Goal: Task Accomplishment & Management: Complete application form

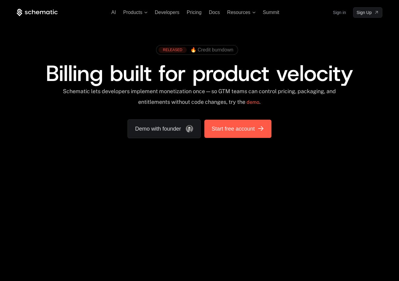
click at [245, 123] on link "Start free account" at bounding box center [238, 128] width 67 height 18
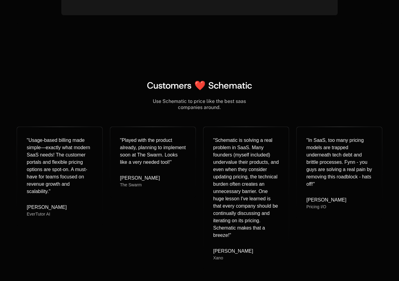
scroll to position [2428, 0]
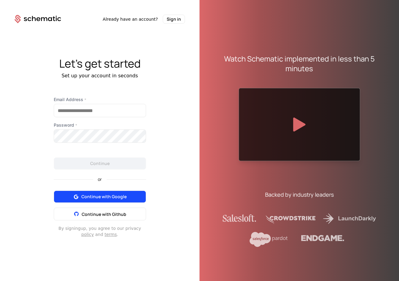
click at [95, 201] on button "Continue with Google" at bounding box center [100, 196] width 92 height 12
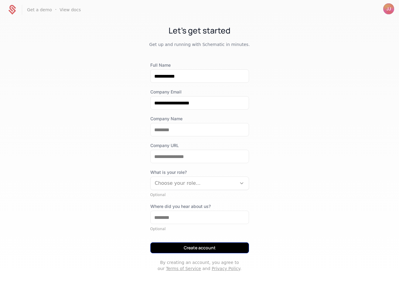
click at [192, 245] on button "Create account" at bounding box center [199, 247] width 99 height 11
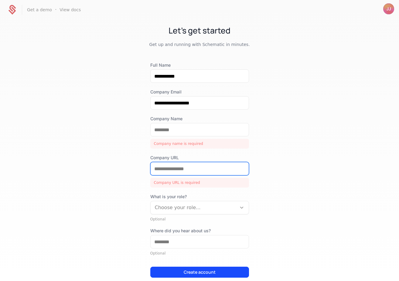
click at [186, 167] on input "Company URL" at bounding box center [200, 168] width 98 height 13
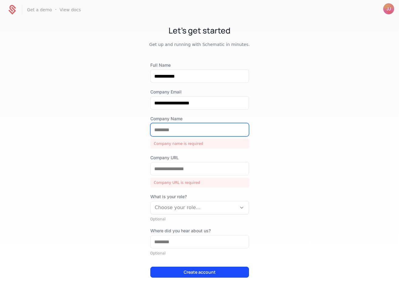
click at [167, 132] on input "Company Name" at bounding box center [200, 129] width 98 height 13
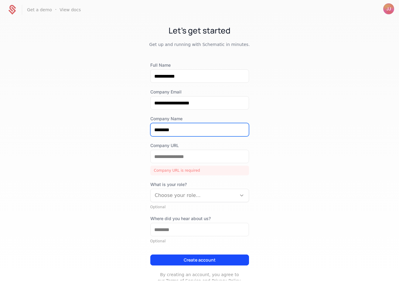
type input "********"
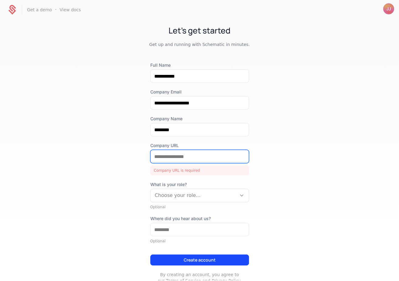
click at [166, 157] on input "Company URL" at bounding box center [200, 156] width 98 height 13
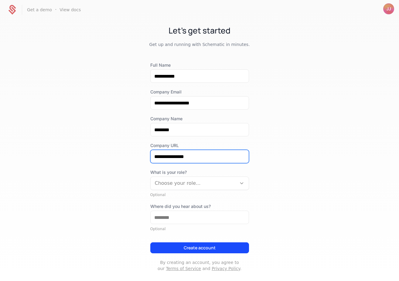
type input "**********"
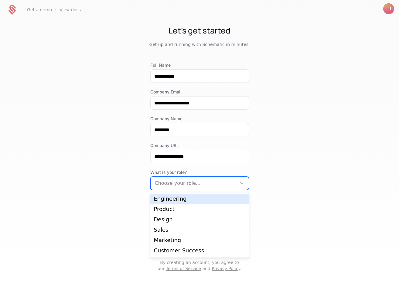
click at [214, 184] on div at bounding box center [194, 183] width 78 height 9
click at [199, 209] on div "Product" at bounding box center [199, 208] width 91 height 5
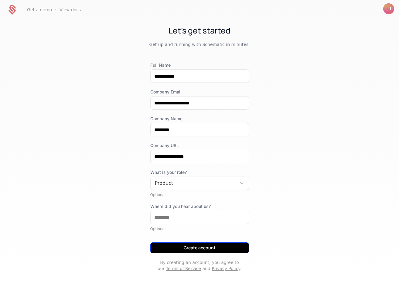
click at [197, 252] on button "Create account" at bounding box center [199, 247] width 99 height 11
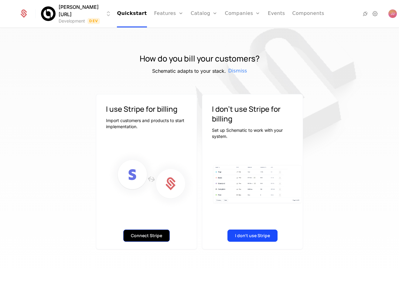
click at [139, 239] on button "Connect Stripe" at bounding box center [146, 235] width 47 height 12
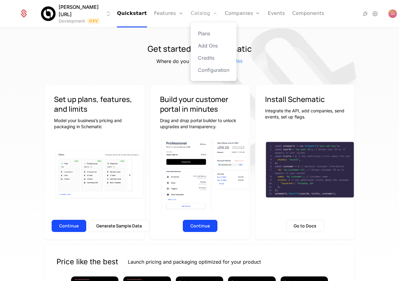
click at [202, 15] on link "Catalog" at bounding box center [204, 13] width 27 height 27
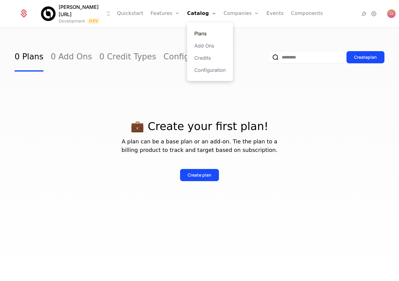
click at [201, 36] on link "Plans" at bounding box center [210, 33] width 31 height 7
click at [200, 33] on link "Plans" at bounding box center [210, 33] width 31 height 7
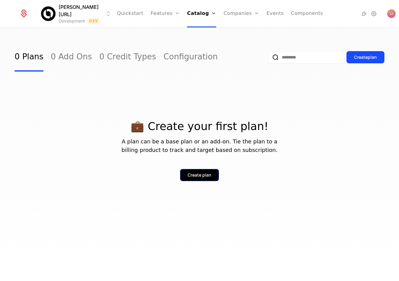
click at [202, 173] on div "Create plan" at bounding box center [200, 175] width 24 height 6
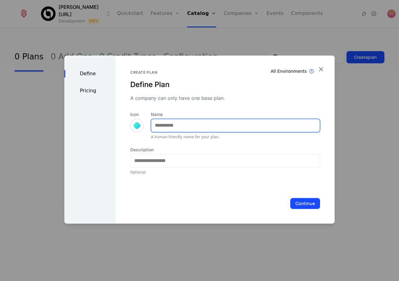
click at [188, 125] on input "Name" at bounding box center [235, 125] width 169 height 13
type input "*"
type input "***"
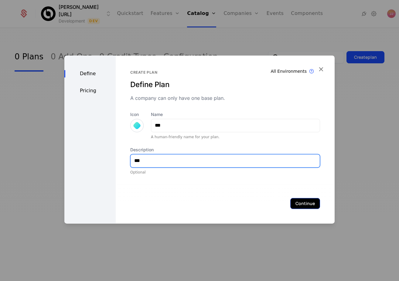
type input "***"
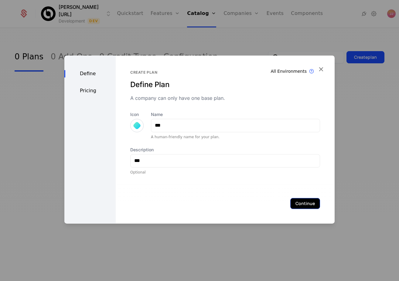
click at [300, 207] on button "Continue" at bounding box center [306, 203] width 30 height 11
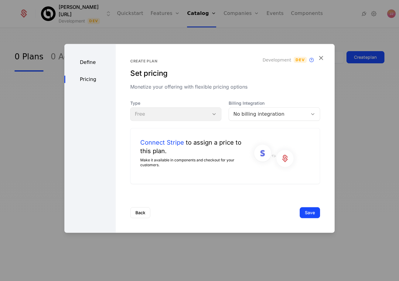
click at [205, 116] on div "Type Free" at bounding box center [175, 110] width 91 height 21
click at [266, 120] on div "Type Free Billing Integration No billing integration Connect Stripe to assign a…" at bounding box center [225, 142] width 190 height 84
click at [266, 114] on div "No billing integration" at bounding box center [268, 113] width 70 height 7
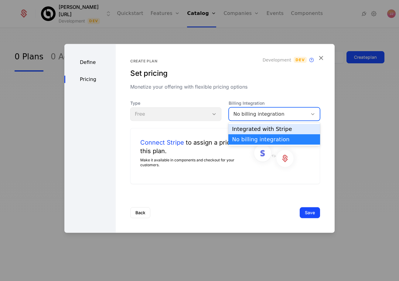
click at [266, 124] on div "Integrated with Stripe" at bounding box center [275, 129] width 92 height 10
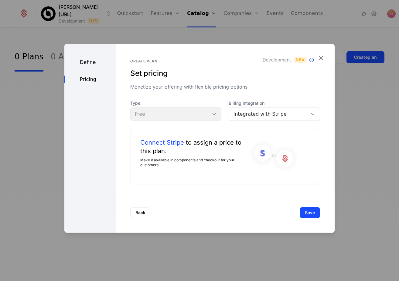
click at [215, 114] on div "Type Free" at bounding box center [175, 110] width 91 height 21
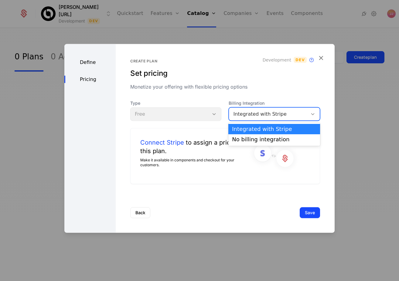
click at [253, 116] on div "Integrated with Stripe" at bounding box center [268, 113] width 70 height 7
click at [247, 139] on div "No billing integration" at bounding box center [274, 138] width 85 height 5
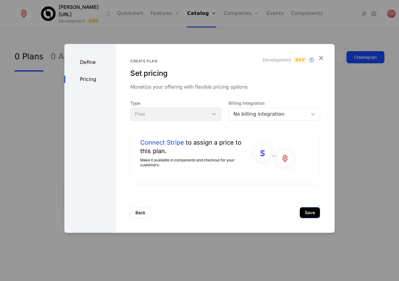
click at [315, 213] on button "Save" at bounding box center [310, 212] width 20 height 11
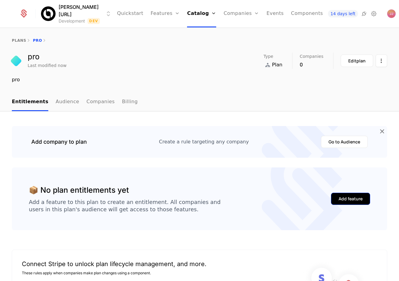
click at [344, 197] on div "Add feature" at bounding box center [351, 198] width 24 height 6
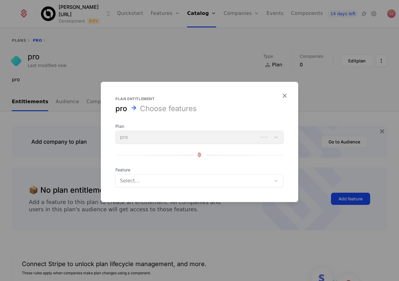
click at [205, 169] on span "Feature" at bounding box center [200, 169] width 168 height 6
click at [205, 178] on div at bounding box center [194, 180] width 147 height 9
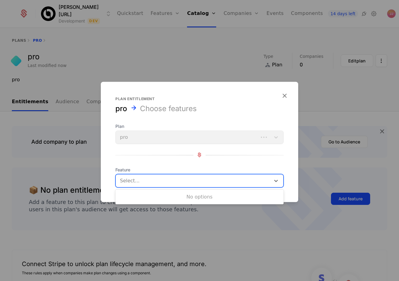
click at [221, 164] on div "Plan pro Feature Use Up and Down to choose options, press Enter to select the c…" at bounding box center [200, 155] width 168 height 64
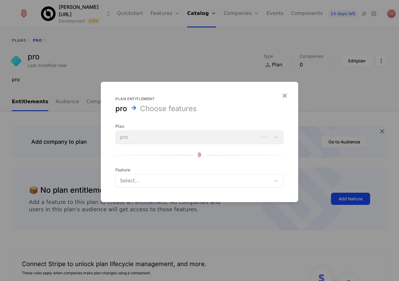
click at [220, 180] on div at bounding box center [194, 180] width 147 height 9
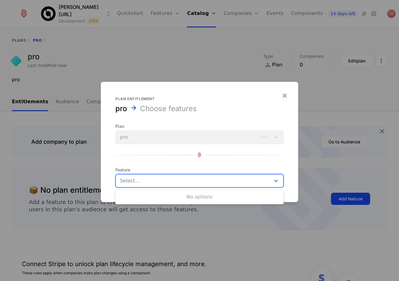
click at [211, 200] on div "No options" at bounding box center [200, 197] width 168 height 12
click at [225, 167] on span "Feature" at bounding box center [200, 169] width 168 height 6
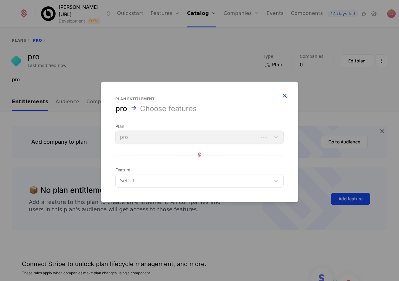
click at [282, 97] on icon "button" at bounding box center [285, 95] width 8 height 8
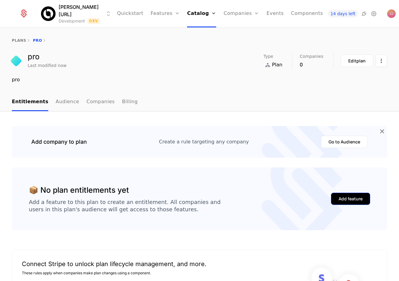
click at [357, 202] on button "Add feature" at bounding box center [350, 198] width 39 height 12
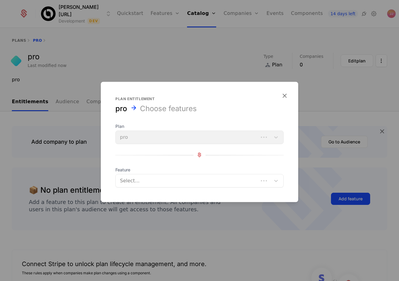
click at [223, 174] on div "Select..." at bounding box center [200, 180] width 168 height 13
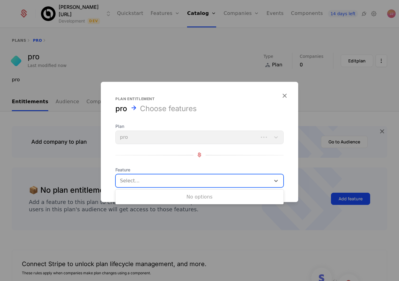
click at [208, 198] on div "No options" at bounding box center [200, 197] width 168 height 12
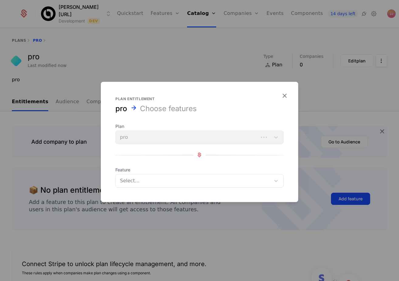
click at [215, 164] on div "Plan pro Feature Select..." at bounding box center [200, 155] width 168 height 64
click at [283, 96] on icon "button" at bounding box center [285, 95] width 8 height 8
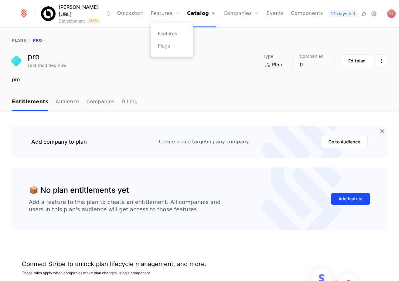
click at [156, 51] on div "Features Flags" at bounding box center [172, 39] width 43 height 34
click at [158, 47] on link "Flags" at bounding box center [172, 45] width 28 height 7
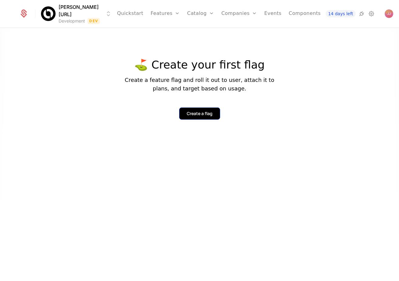
click at [197, 111] on div "Create a flag" at bounding box center [200, 113] width 26 height 6
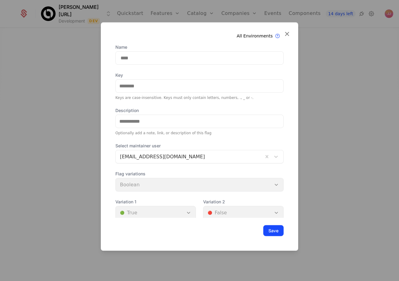
scroll to position [21, 0]
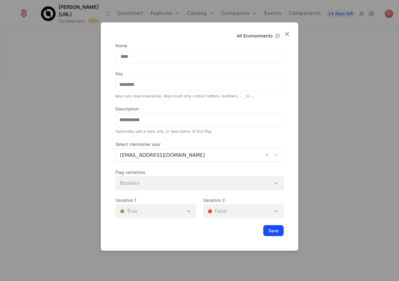
click at [71, 186] on div at bounding box center [199, 140] width 399 height 281
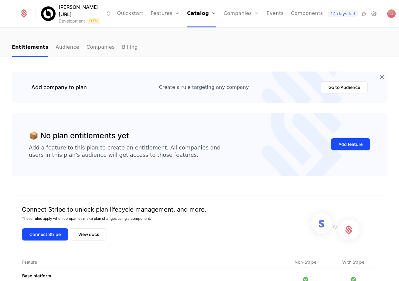
scroll to position [90, 0]
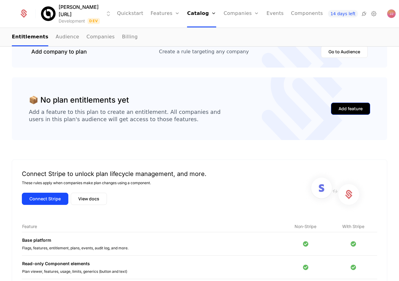
click at [359, 109] on div "Add feature" at bounding box center [351, 108] width 24 height 6
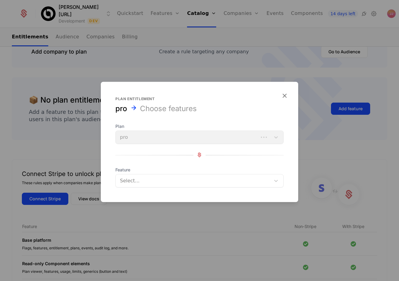
click at [215, 71] on div at bounding box center [199, 140] width 399 height 281
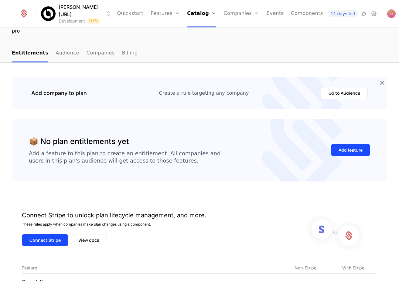
scroll to position [0, 0]
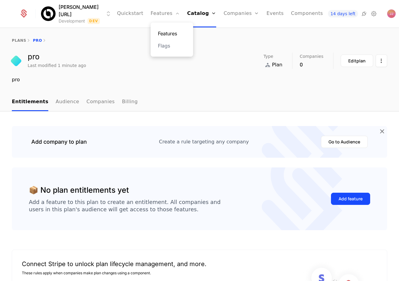
click at [167, 36] on link "Features" at bounding box center [172, 33] width 28 height 7
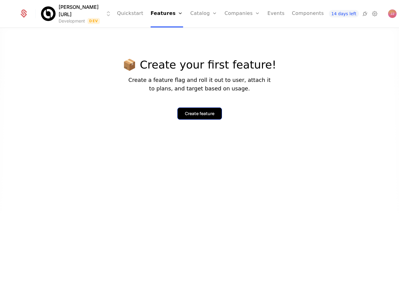
click at [197, 111] on div "Create feature" at bounding box center [199, 113] width 29 height 6
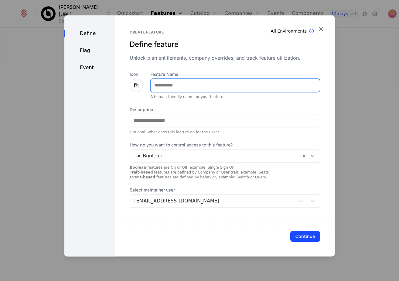
click at [191, 87] on input "Feature Name" at bounding box center [235, 85] width 169 height 13
type input "*"
type input "********"
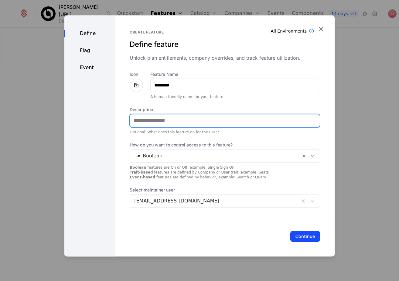
click at [173, 121] on input "Description" at bounding box center [225, 120] width 190 height 13
click at [290, 116] on input "*******" at bounding box center [225, 120] width 190 height 13
type input "*******"
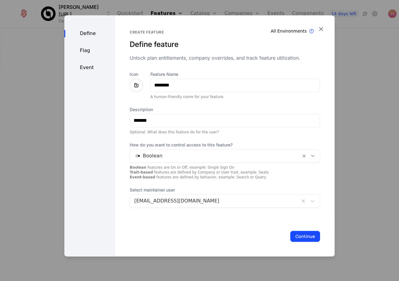
click at [262, 136] on div "Icon Feature Name ******** A human-friendly name for your feature. Description …" at bounding box center [225, 139] width 191 height 136
click at [267, 158] on div at bounding box center [215, 155] width 163 height 9
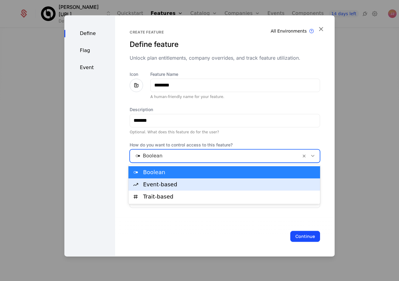
click at [243, 186] on div "Event-based" at bounding box center [230, 183] width 174 height 5
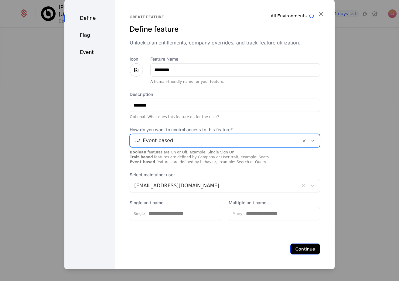
click at [301, 250] on button "Continue" at bounding box center [306, 248] width 30 height 11
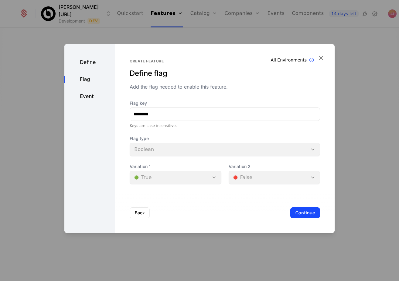
click at [312, 219] on div "Back Continue" at bounding box center [225, 212] width 220 height 40
click at [262, 157] on div "Flag key ******** Keys are case-insensitive. Flag type Boolean Variation 1 🟢 Tr…" at bounding box center [225, 142] width 191 height 84
click at [309, 211] on button "Continue" at bounding box center [306, 212] width 30 height 11
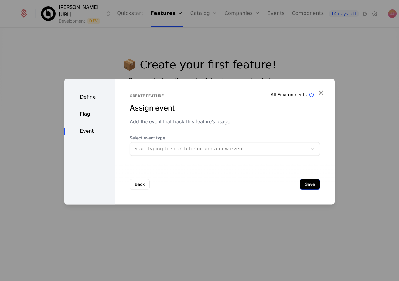
click at [305, 181] on button "Save" at bounding box center [310, 183] width 20 height 11
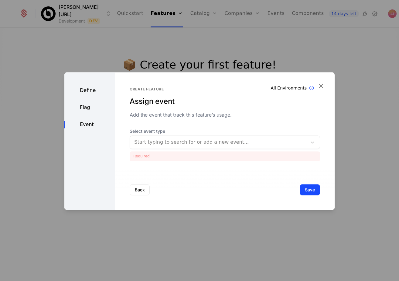
click at [258, 134] on span "Select event type" at bounding box center [225, 131] width 191 height 6
click at [258, 142] on div at bounding box center [218, 142] width 169 height 9
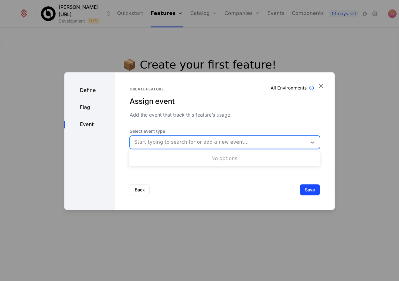
click at [278, 115] on div "Add the event that track this feature’s usage." at bounding box center [225, 114] width 191 height 7
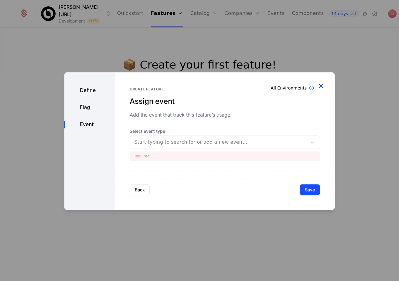
click at [323, 86] on icon "button" at bounding box center [321, 86] width 8 height 8
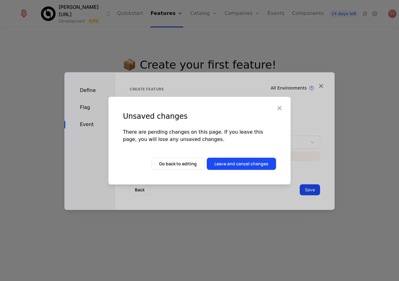
click at [237, 170] on div "Unsaved changes There are pending changes on this page. If you leave this page,…" at bounding box center [200, 141] width 182 height 88
